Goal: Task Accomplishment & Management: Use online tool/utility

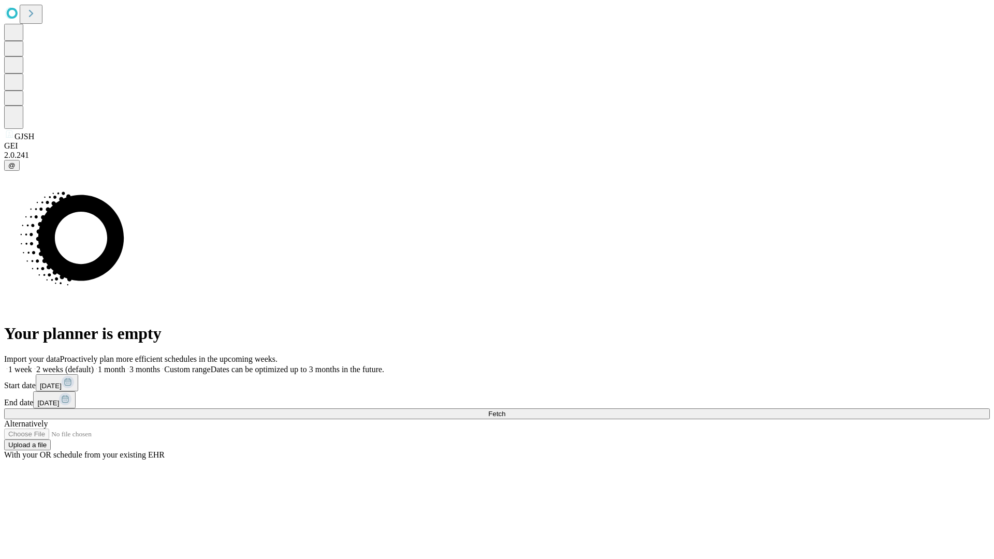
click at [506, 410] on span "Fetch" at bounding box center [496, 414] width 17 height 8
